Goal: Communication & Community: Answer question/provide support

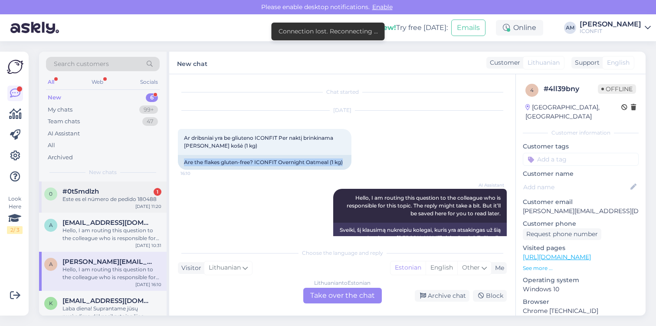
scroll to position [31, 0]
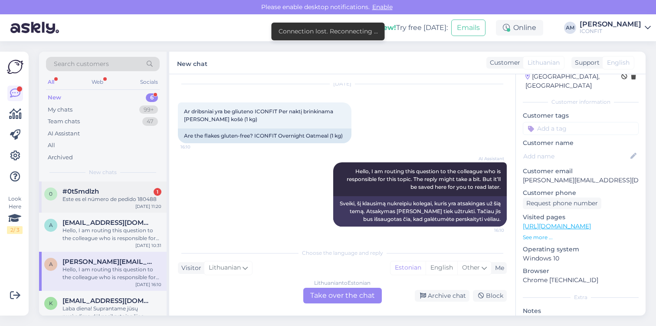
click at [98, 199] on div "Este es el número de pedido 180488" at bounding box center [111, 199] width 99 height 8
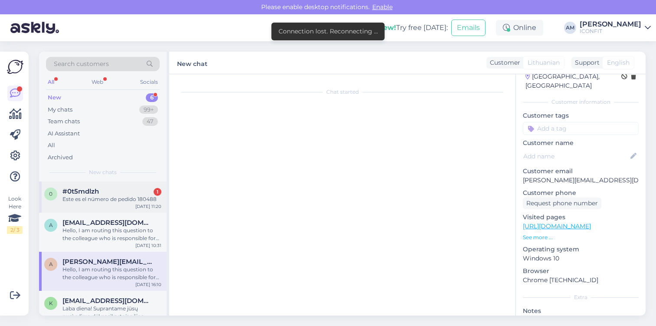
scroll to position [0, 0]
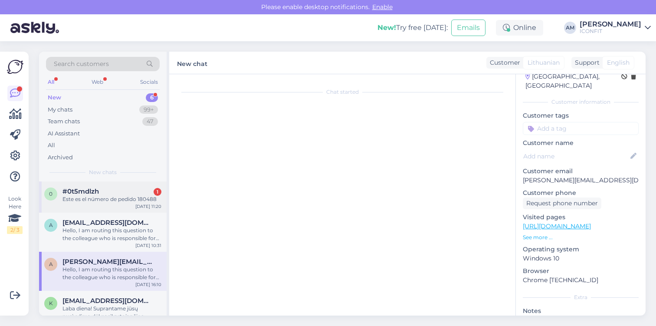
click at [98, 199] on div "Este es el número de pedido 180488" at bounding box center [111, 199] width 99 height 8
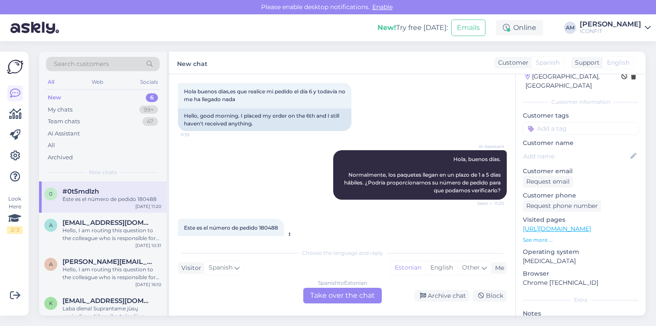
scroll to position [278, 0]
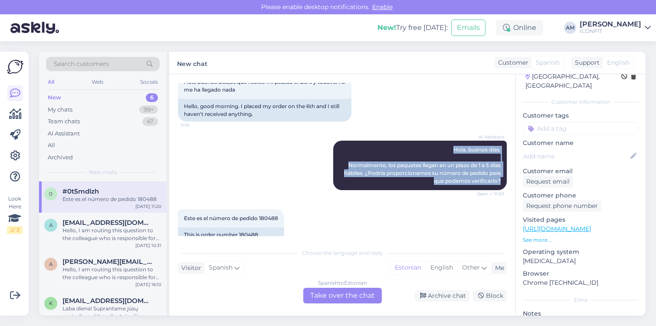
drag, startPoint x: 445, startPoint y: 128, endPoint x: 503, endPoint y: 171, distance: 72.3
click at [503, 171] on div "Chat started [DATE] Hola buenos días,realizáis envíos a [GEOGRAPHIC_DATA] y si …" at bounding box center [346, 159] width 337 height 153
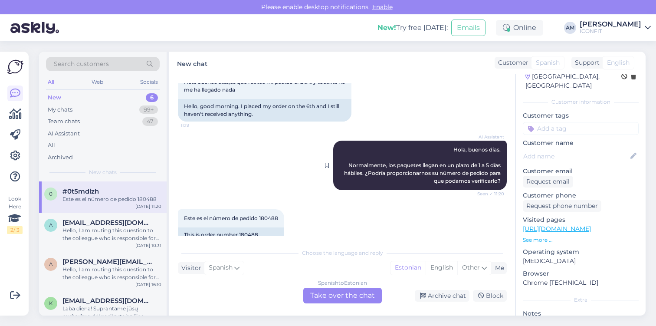
click at [407, 141] on div "AI Assistant Hola, [GEOGRAPHIC_DATA] días. Normalmente, los paquetes llegan en …" at bounding box center [420, 165] width 174 height 49
drag, startPoint x: 239, startPoint y: 220, endPoint x: 261, endPoint y: 220, distance: 21.3
click at [261, 227] on div "This is order number 180488" at bounding box center [231, 234] width 106 height 15
copy div "180488"
click at [315, 294] on div "Spanish to Estonian Take over the chat" at bounding box center [342, 296] width 79 height 16
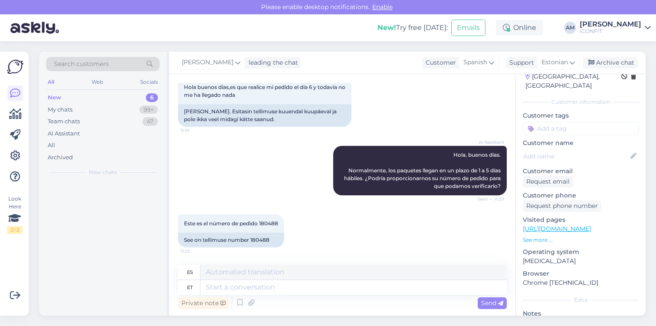
scroll to position [257, 0]
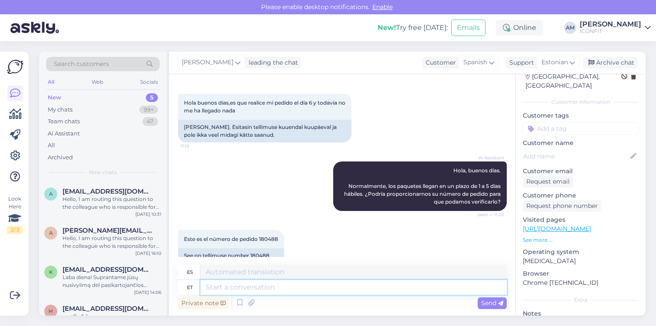
click at [274, 286] on textarea at bounding box center [353, 287] width 306 height 15
type textarea "tere!"
type textarea "¡Hola!"
type textarea "t"
type textarea "Hello! Your"
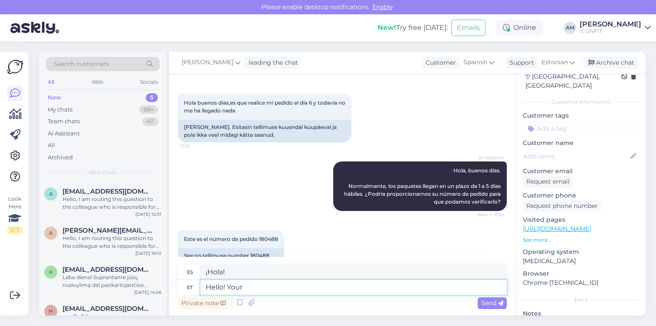
type textarea "Hola! Tu"
type textarea "Hello! Your parcel i"
type textarea "¡Hola! Tu paquete"
type textarea "Hello! Your parcel is c"
type textarea "¡Hola! Tu paquete está"
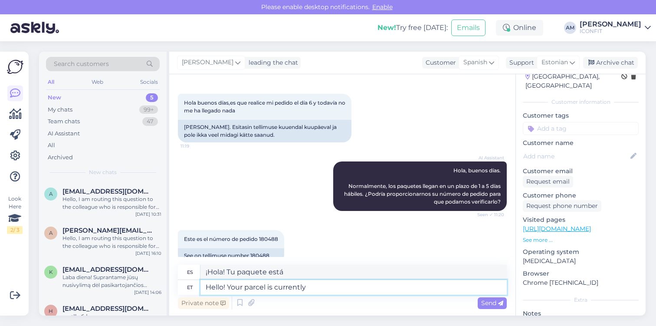
type textarea "Hello! Your parcel is currently"
type textarea "¡Hola! Tu paquete está actualmente"
type textarea "Hello! Your parcel is currently being d"
type textarea "¡Hola! Tu paquete está siendo procesado."
type textarea "Hello! Your parcel is currently being delivered."
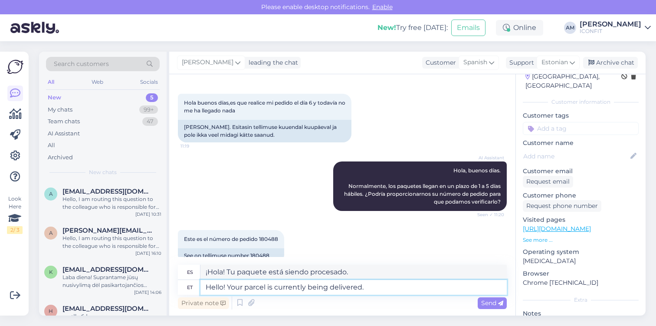
type textarea "¡Hola! Tu paquete está siendo entregado."
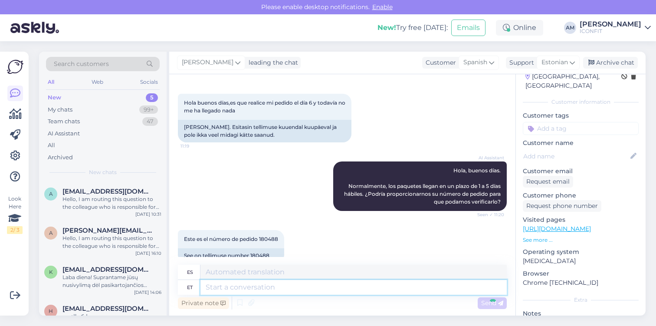
scroll to position [309, 0]
